Goal: Information Seeking & Learning: Learn about a topic

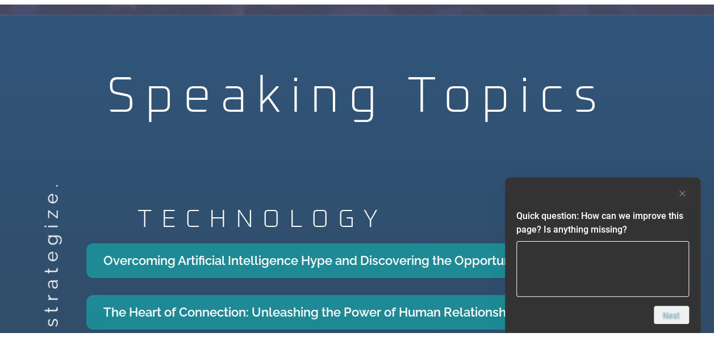
scroll to position [1704, 0]
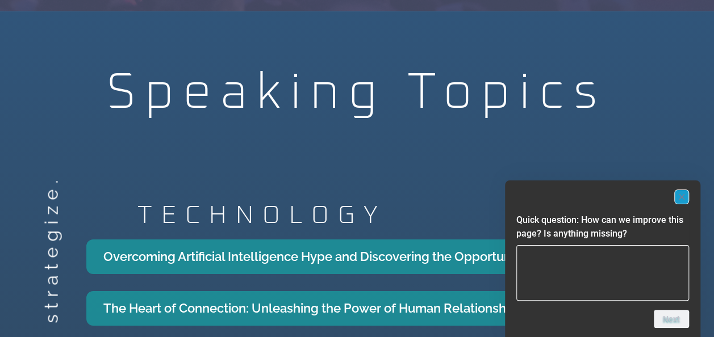
click at [678, 196] on rect "Hide survey" at bounding box center [682, 197] width 14 height 14
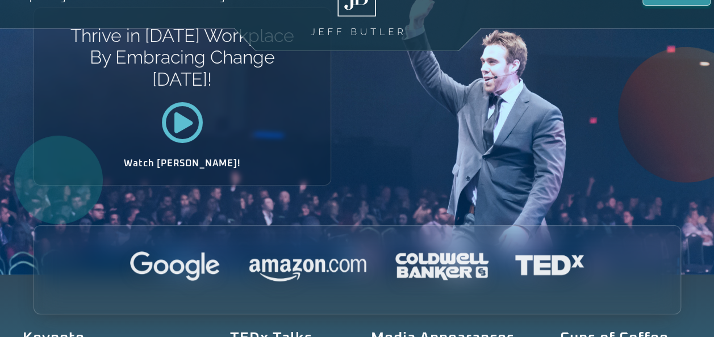
scroll to position [0, 0]
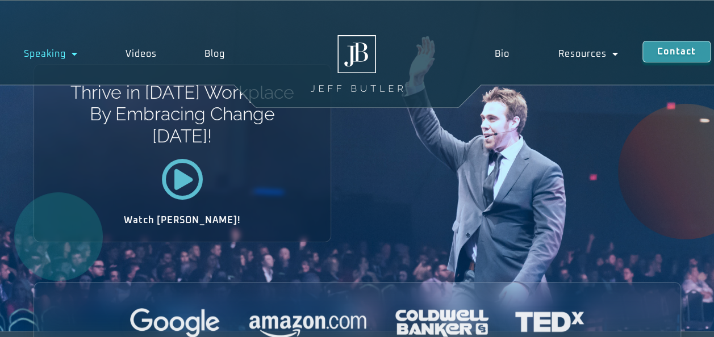
click at [53, 48] on link "Speaking" at bounding box center [51, 54] width 102 height 26
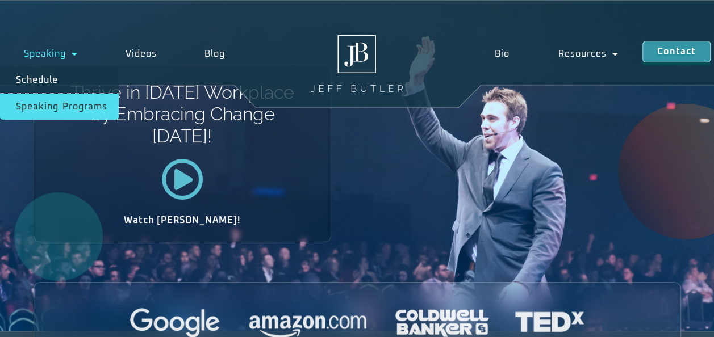
click at [57, 104] on link "Speaking Programs" at bounding box center [59, 107] width 119 height 26
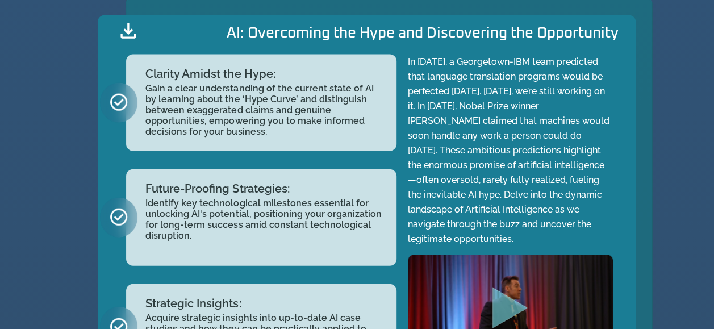
scroll to position [1136, 0]
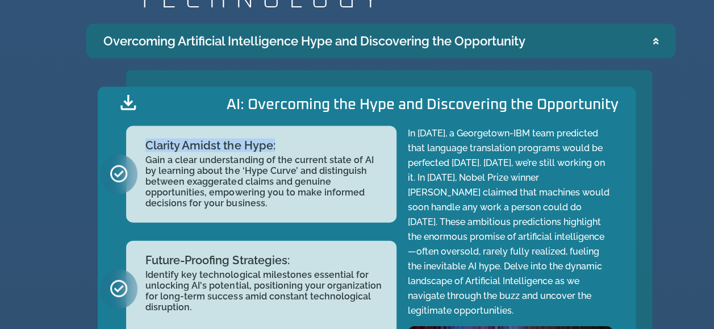
drag, startPoint x: 147, startPoint y: 150, endPoint x: 282, endPoint y: 150, distance: 135.7
click at [282, 150] on h2 "Clarity Amidst the Hype:" at bounding box center [264, 145] width 239 height 11
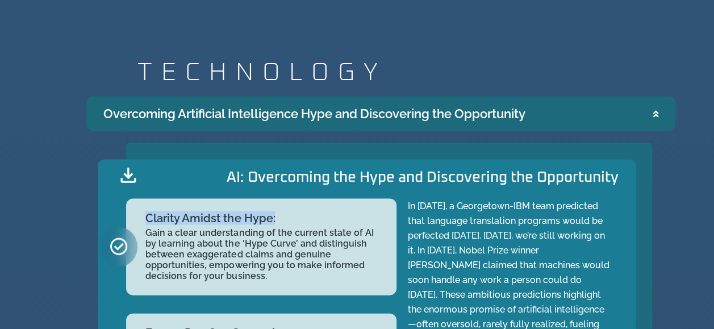
scroll to position [965, 0]
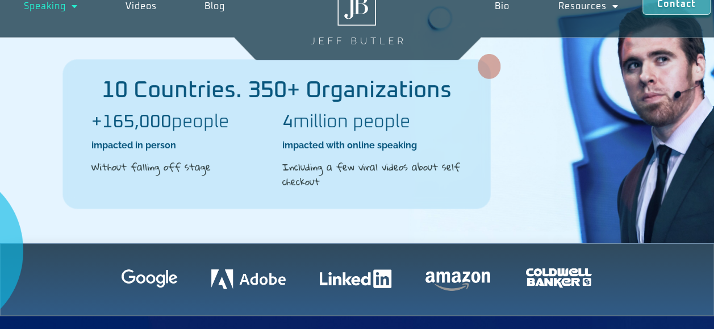
scroll to position [0, 0]
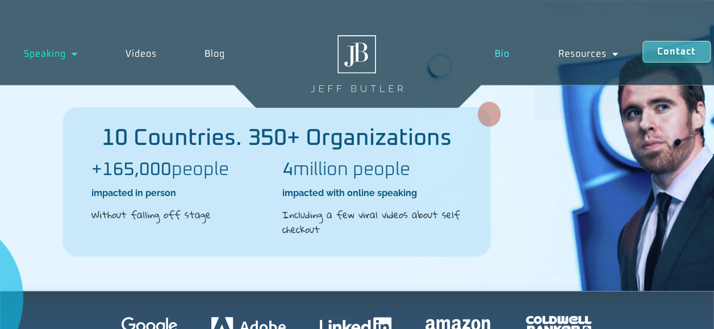
click at [509, 52] on link "Bio" at bounding box center [501, 54] width 63 height 26
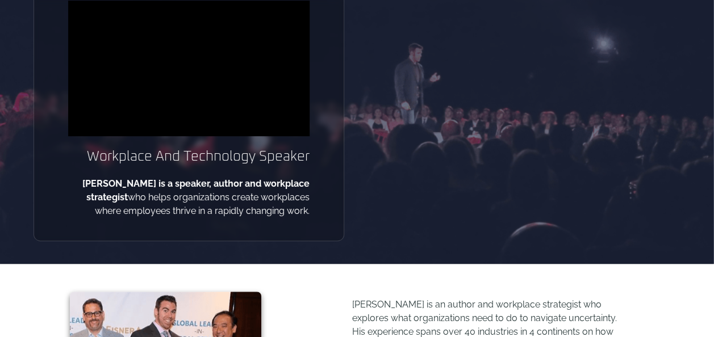
scroll to position [170, 0]
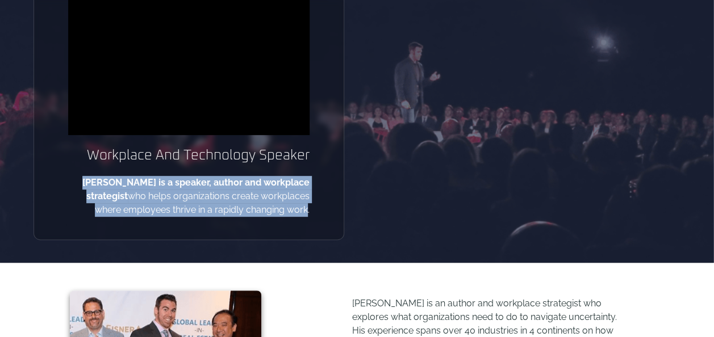
drag, startPoint x: 68, startPoint y: 179, endPoint x: 305, endPoint y: 210, distance: 238.8
click at [305, 210] on p "Jeff Butler is a speaker, author and workplace strategist who helps organizatio…" at bounding box center [188, 196] width 241 height 41
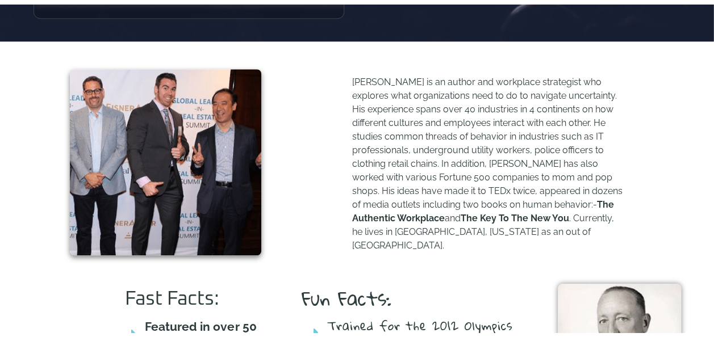
scroll to position [398, 0]
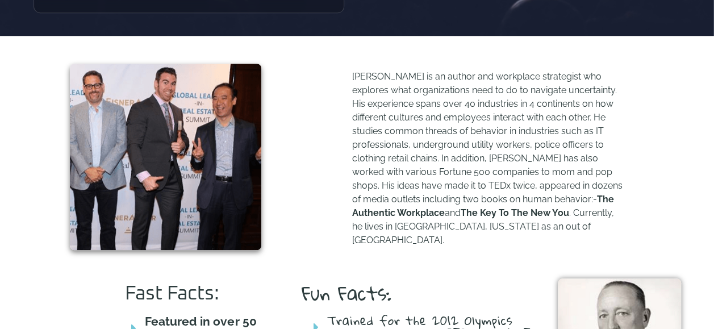
click at [391, 105] on p "Jeff Butler is an author and workplace strategist who explores what organizatio…" at bounding box center [488, 158] width 272 height 177
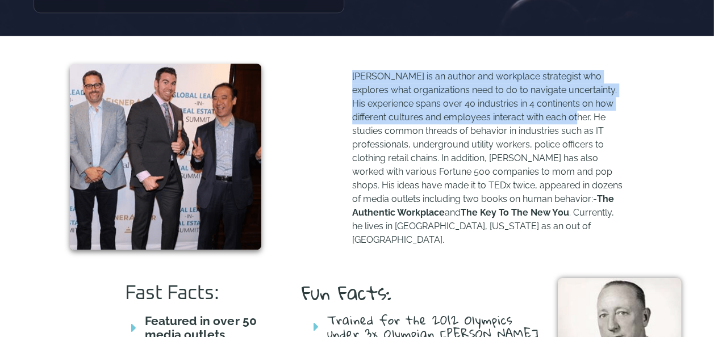
drag, startPoint x: 354, startPoint y: 85, endPoint x: 589, endPoint y: 122, distance: 238.1
click at [589, 122] on p "Jeff Butler is an author and workplace strategist who explores what organizatio…" at bounding box center [488, 158] width 272 height 177
copy p "Jeff Butler is an author and workplace strategist who explores what organizatio…"
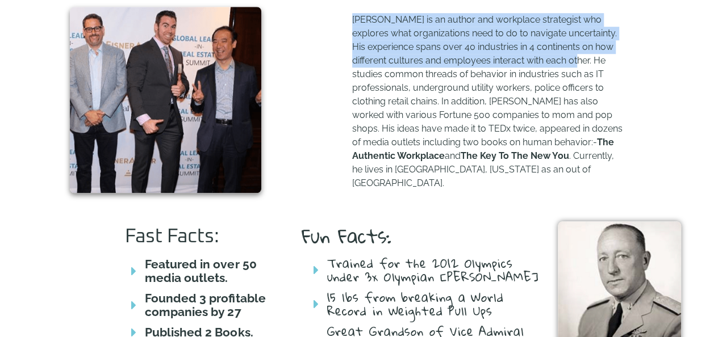
copy p "Jeff Butler is an author and workplace strategist who explores what organizatio…"
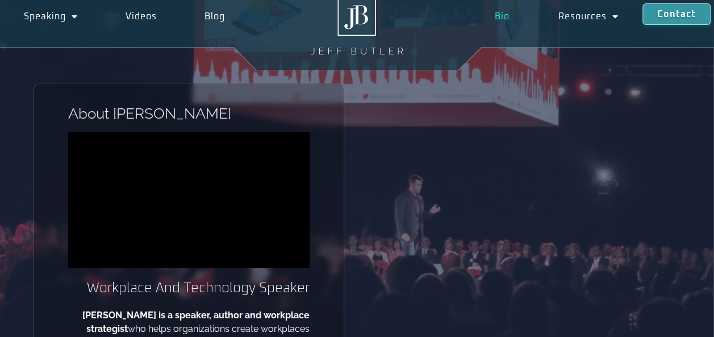
scroll to position [0, 0]
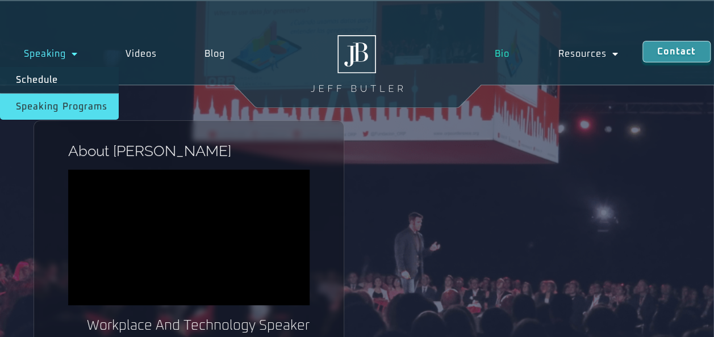
click at [77, 101] on link "Speaking Programs" at bounding box center [59, 107] width 119 height 26
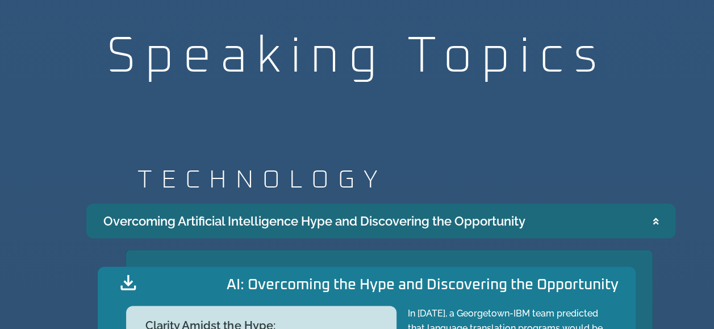
scroll to position [965, 0]
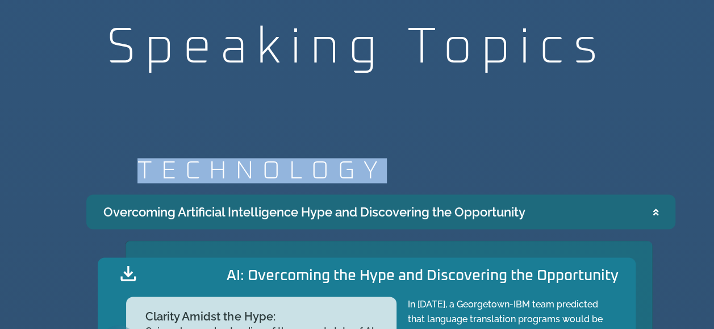
drag, startPoint x: 154, startPoint y: 181, endPoint x: 377, endPoint y: 172, distance: 222.8
click at [377, 172] on h2 "TECHNOLOGY" at bounding box center [406, 170] width 538 height 25
copy h2 "TECHNOLOGY"
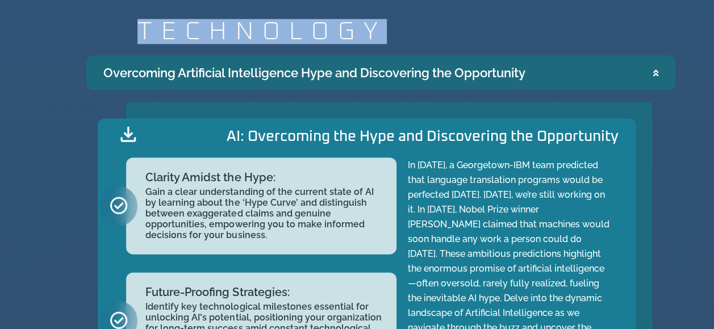
scroll to position [1136, 0]
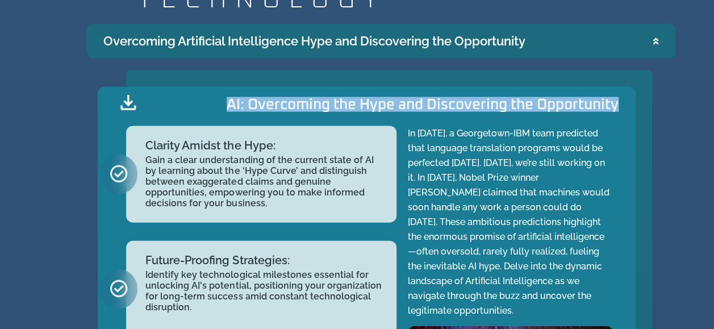
drag, startPoint x: 211, startPoint y: 112, endPoint x: 618, endPoint y: 112, distance: 406.6
click at [618, 112] on div "AI: Overcoming the Hype and Discovering the Opportunity" at bounding box center [360, 105] width 515 height 20
copy h2 "AI: Overcoming the Hype and Discovering the Opportunity"
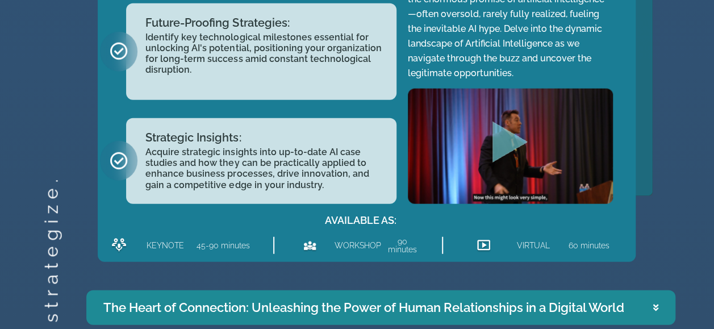
scroll to position [1590, 0]
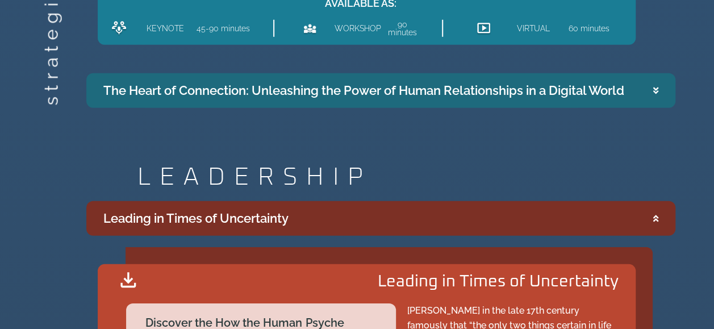
click at [601, 94] on div "The Heart of Connection: Unleashing the Power of Human Relationships in a Digit…" at bounding box center [363, 90] width 521 height 19
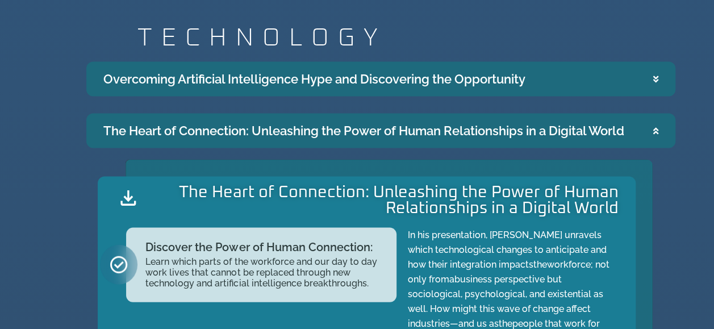
scroll to position [1020, 0]
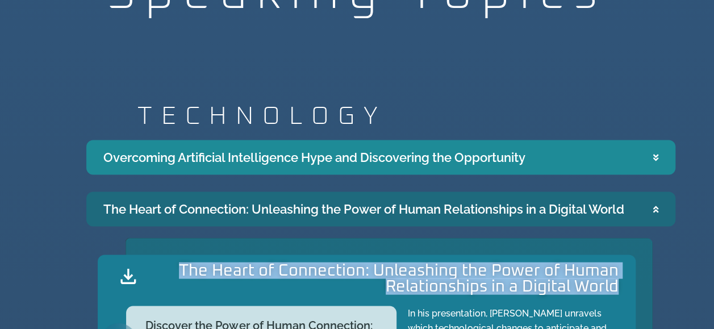
drag, startPoint x: 179, startPoint y: 271, endPoint x: 626, endPoint y: 294, distance: 447.0
copy h2 "The Heart of Connection: Unleashing the Power of Human Relationships in a Digit…"
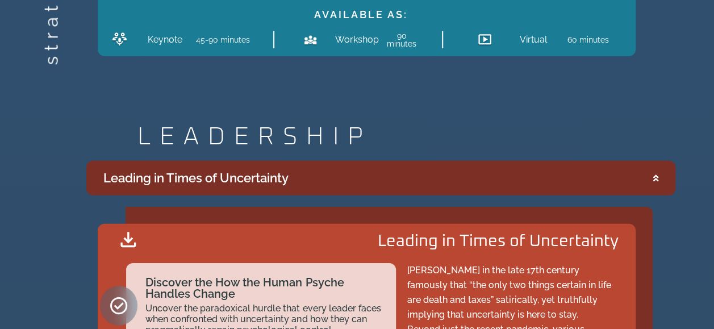
scroll to position [1645, 0]
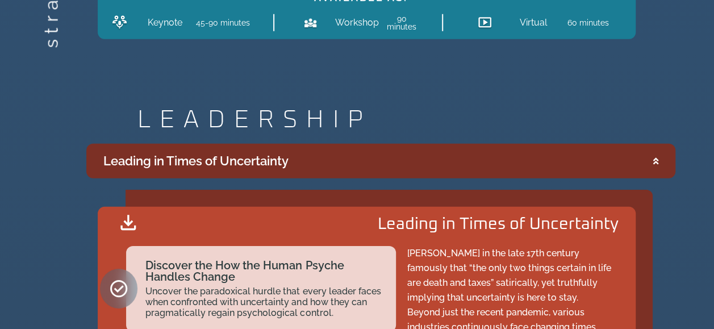
click at [236, 158] on div "Leading in Times of Uncertainty" at bounding box center [195, 161] width 185 height 19
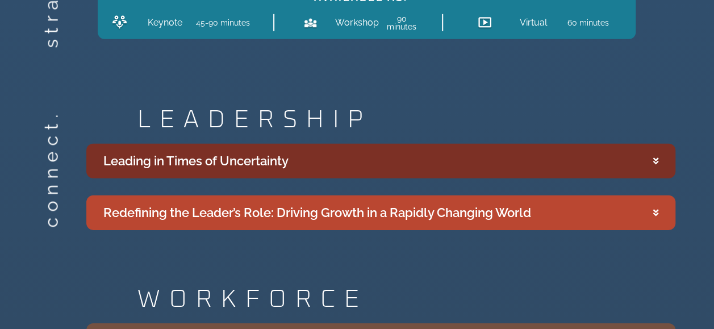
click at [265, 162] on div "Leading in Times of Uncertainty" at bounding box center [195, 161] width 185 height 19
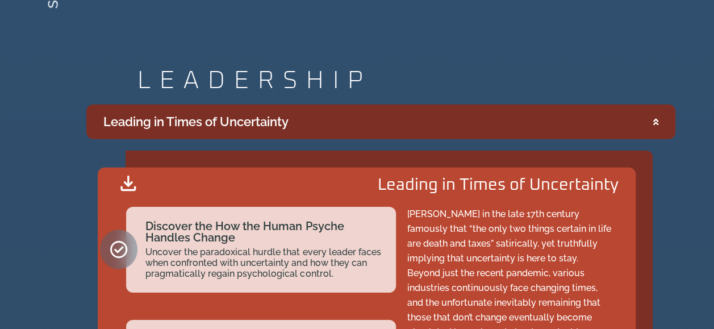
scroll to position [1701, 0]
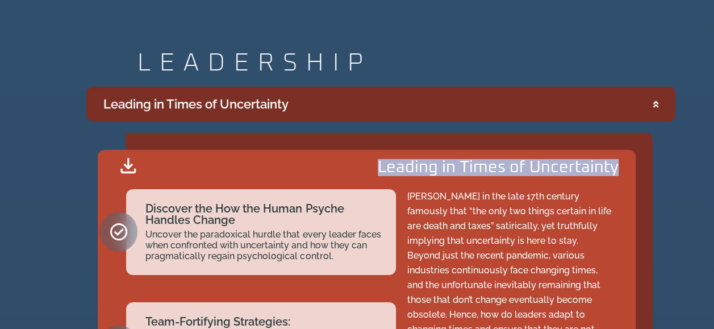
drag, startPoint x: 412, startPoint y: 172, endPoint x: 627, endPoint y: 178, distance: 214.8
copy h2 "Leading in Times of Uncertainty"
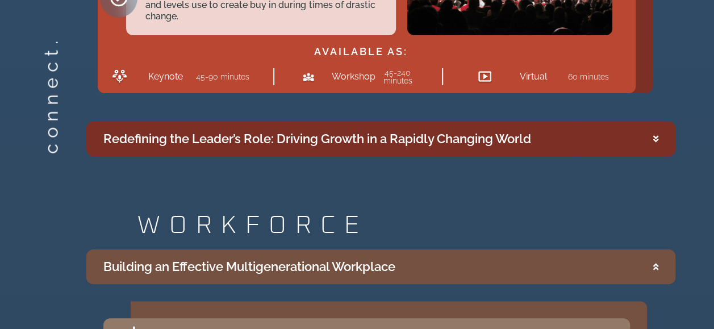
click at [342, 145] on div "Redefining the Leader’s Role: Driving Growth in a Rapidly Changing World" at bounding box center [317, 138] width 428 height 19
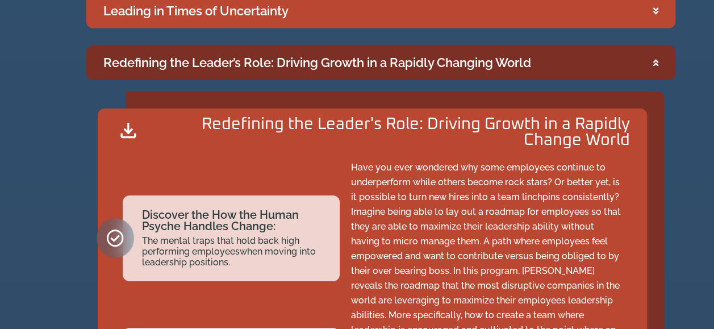
scroll to position [1756, 0]
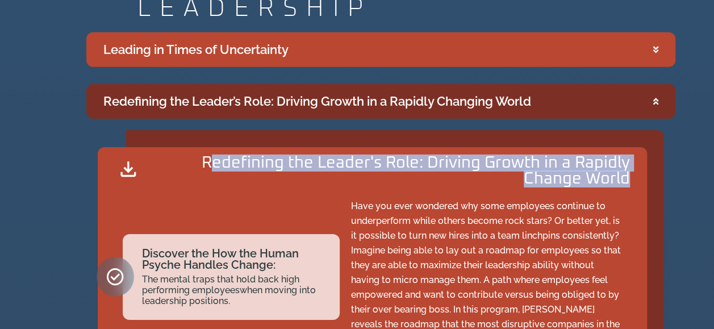
drag, startPoint x: 212, startPoint y: 162, endPoint x: 634, endPoint y: 177, distance: 422.2
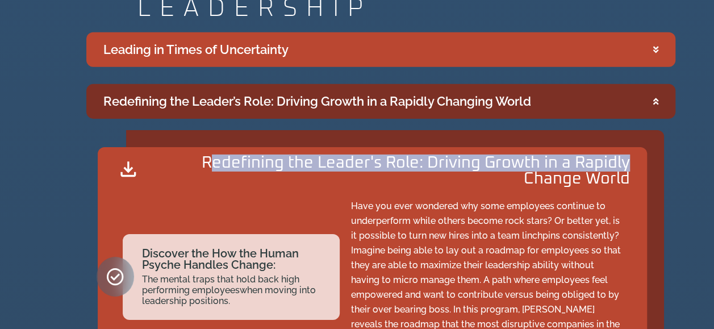
drag, startPoint x: 634, startPoint y: 177, endPoint x: 628, endPoint y: 177, distance: 6.3
click at [628, 177] on h2 "Redefining the Leader's Role: Driving Growth in a Rapidly Change World" at bounding box center [388, 171] width 484 height 33
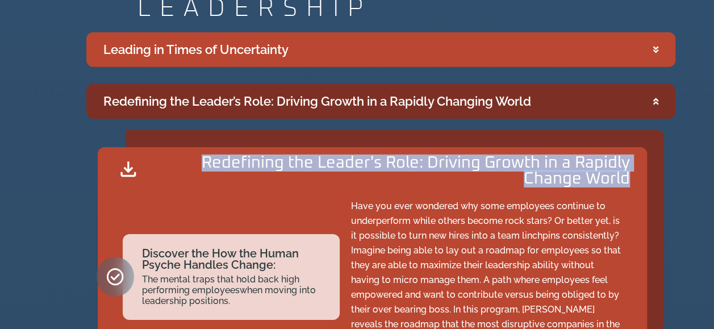
drag, startPoint x: 629, startPoint y: 185, endPoint x: 202, endPoint y: 166, distance: 427.5
click at [202, 166] on h2 "Redefining the Leader's Role: Driving Growth in a Rapidly Change World" at bounding box center [388, 171] width 484 height 33
copy h2 "Redefining the Leader's Role: Driving Growth in a Rapidly Change World"
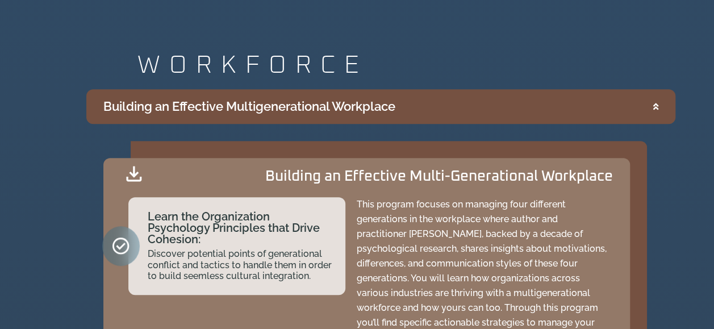
scroll to position [2437, 0]
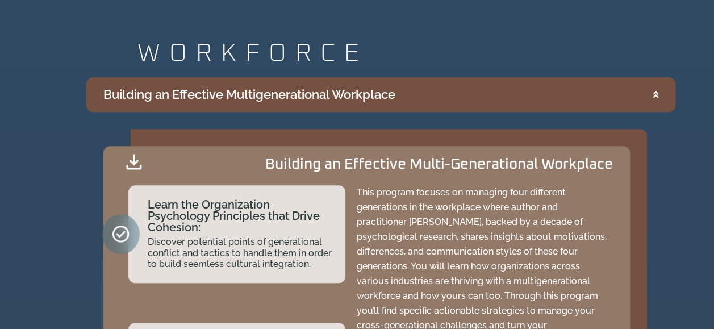
click at [178, 97] on div "Building an Effective Multigenerational Workplace" at bounding box center [249, 94] width 292 height 19
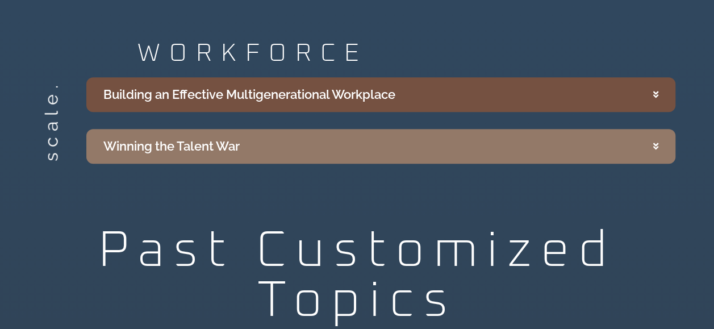
click at [281, 100] on div "Building an Effective Multigenerational Workplace" at bounding box center [249, 94] width 292 height 19
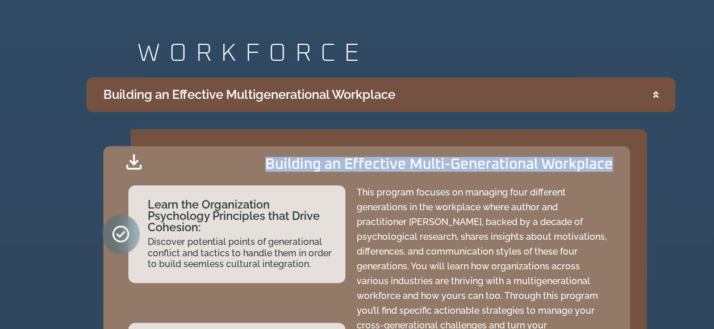
drag, startPoint x: 243, startPoint y: 165, endPoint x: 643, endPoint y: 162, distance: 399.8
copy h2 "Building an Effective Multi-Generational Workplace"
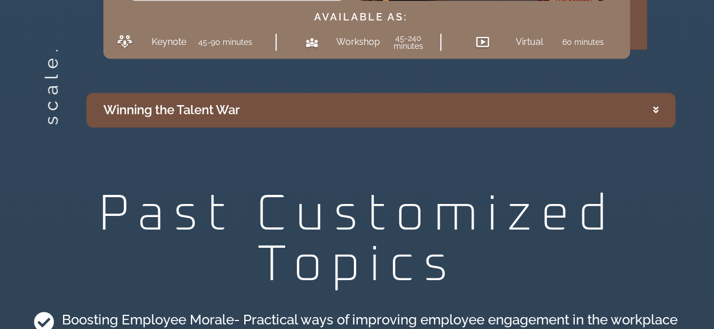
click at [206, 101] on div "Winning the Talent War" at bounding box center [171, 110] width 136 height 19
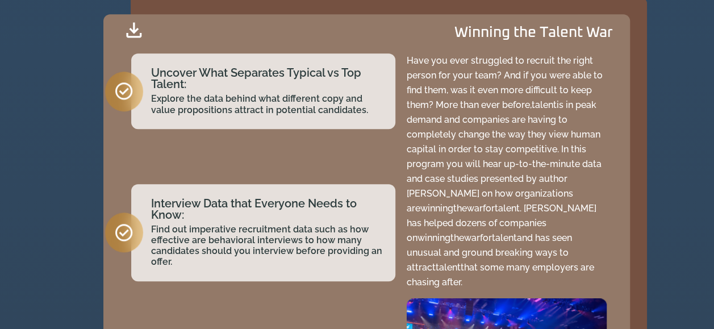
scroll to position [2582, 0]
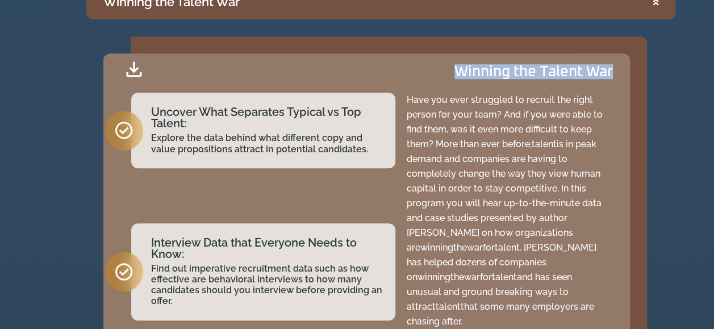
drag, startPoint x: 441, startPoint y: 72, endPoint x: 633, endPoint y: 73, distance: 192.0
click at [633, 73] on div "Winning the Talent War Uncover What Separates Typical vs Top Talent: Explore th…" at bounding box center [374, 271] width 543 height 471
copy h2 "Winning the Talent War"
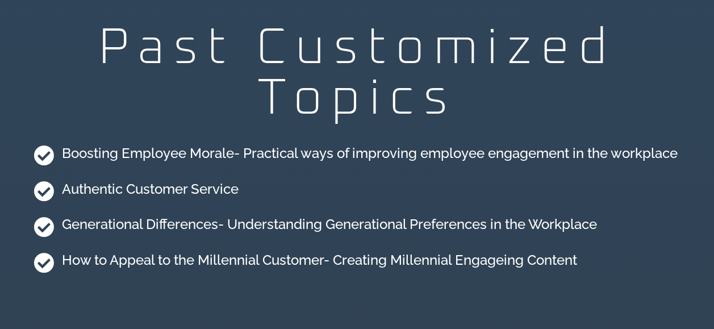
scroll to position [3093, 0]
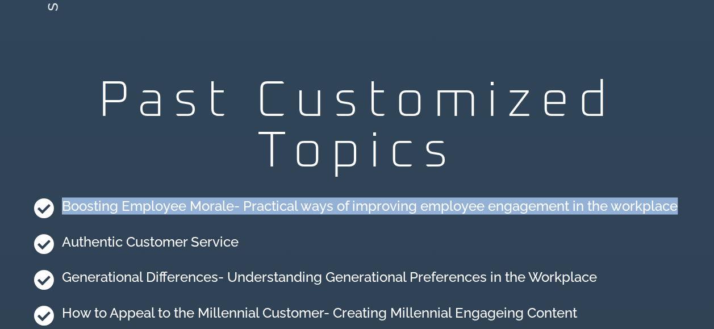
drag, startPoint x: 64, startPoint y: 195, endPoint x: 693, endPoint y: 196, distance: 629.2
click at [693, 196] on div "Boosting Employee Morale- Practical ways of improving employee engagement in th…" at bounding box center [357, 261] width 703 height 148
copy h4 "Boosting Employee Morale- Practical ways of improving employee engagement in th…"
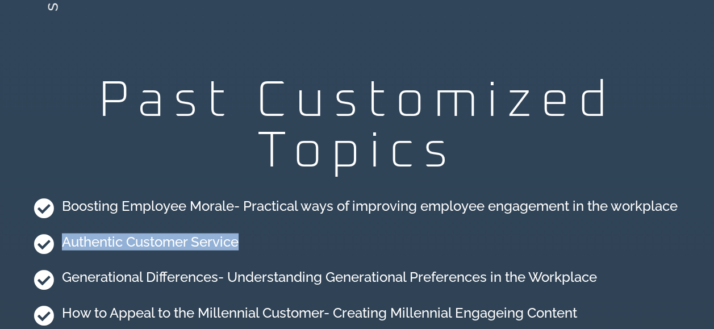
drag, startPoint x: 242, startPoint y: 233, endPoint x: 62, endPoint y: 232, distance: 179.5
click at [62, 232] on li "Authentic Customer Service" at bounding box center [357, 245] width 647 height 33
copy h4 "Authentic Customer Service"
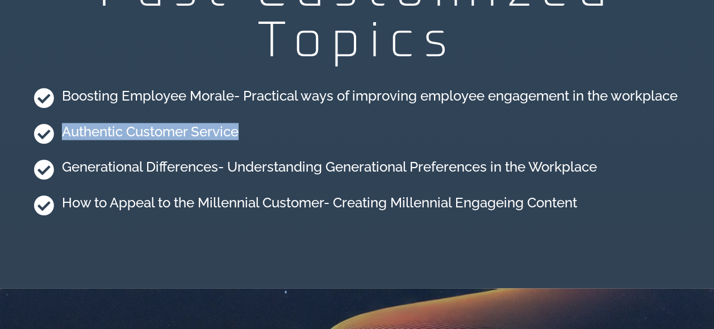
scroll to position [3206, 0]
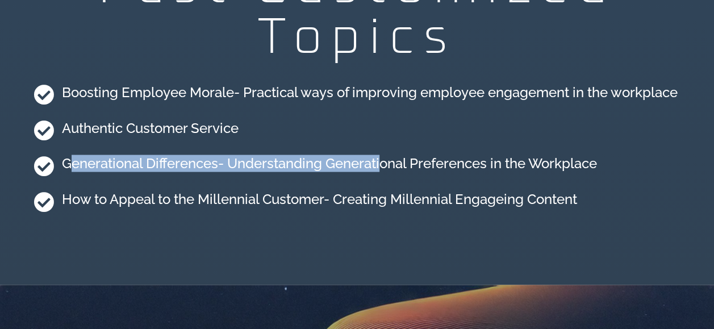
drag, startPoint x: 66, startPoint y: 151, endPoint x: 383, endPoint y: 172, distance: 317.0
click at [383, 172] on span "Generational Differences- Understanding Generational Preferences in the Workpla…" at bounding box center [328, 165] width 538 height 30
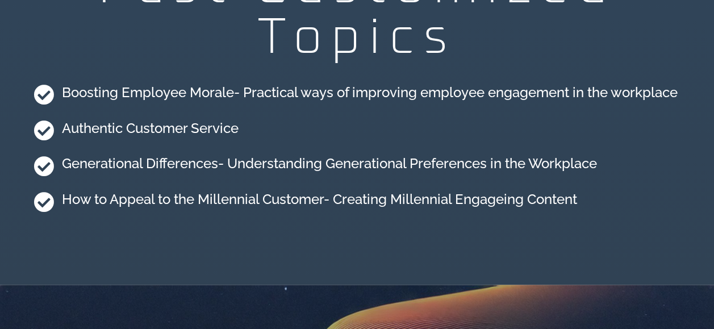
click at [227, 191] on h4 "How to Appeal to the Millennial Customer- Creating Millennial Engageing Content" at bounding box center [319, 199] width 515 height 16
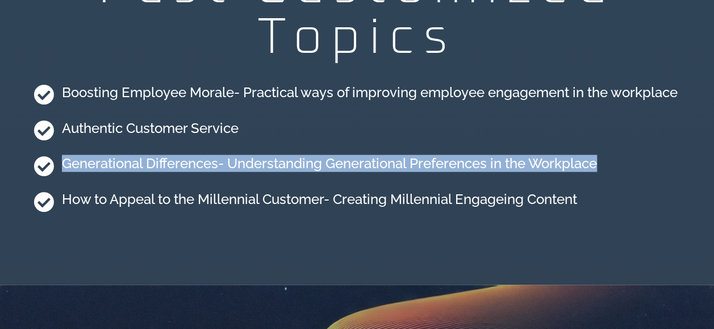
drag, startPoint x: 625, startPoint y: 158, endPoint x: 57, endPoint y: 155, distance: 567.4
click at [57, 155] on li "Generational Differences- Understanding Generational Preferences in the Workpla…" at bounding box center [357, 166] width 647 height 33
copy li "Generational Differences- Understanding Generational Preferences in the Workpla…"
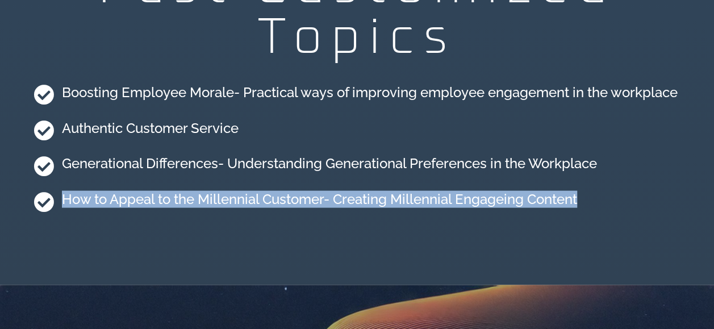
drag, startPoint x: 60, startPoint y: 189, endPoint x: 591, endPoint y: 196, distance: 531.1
click at [591, 196] on li "How to Appeal to the Millennial Customer- Creating Millennial Engageing Content" at bounding box center [357, 201] width 647 height 30
